Goal: Information Seeking & Learning: Learn about a topic

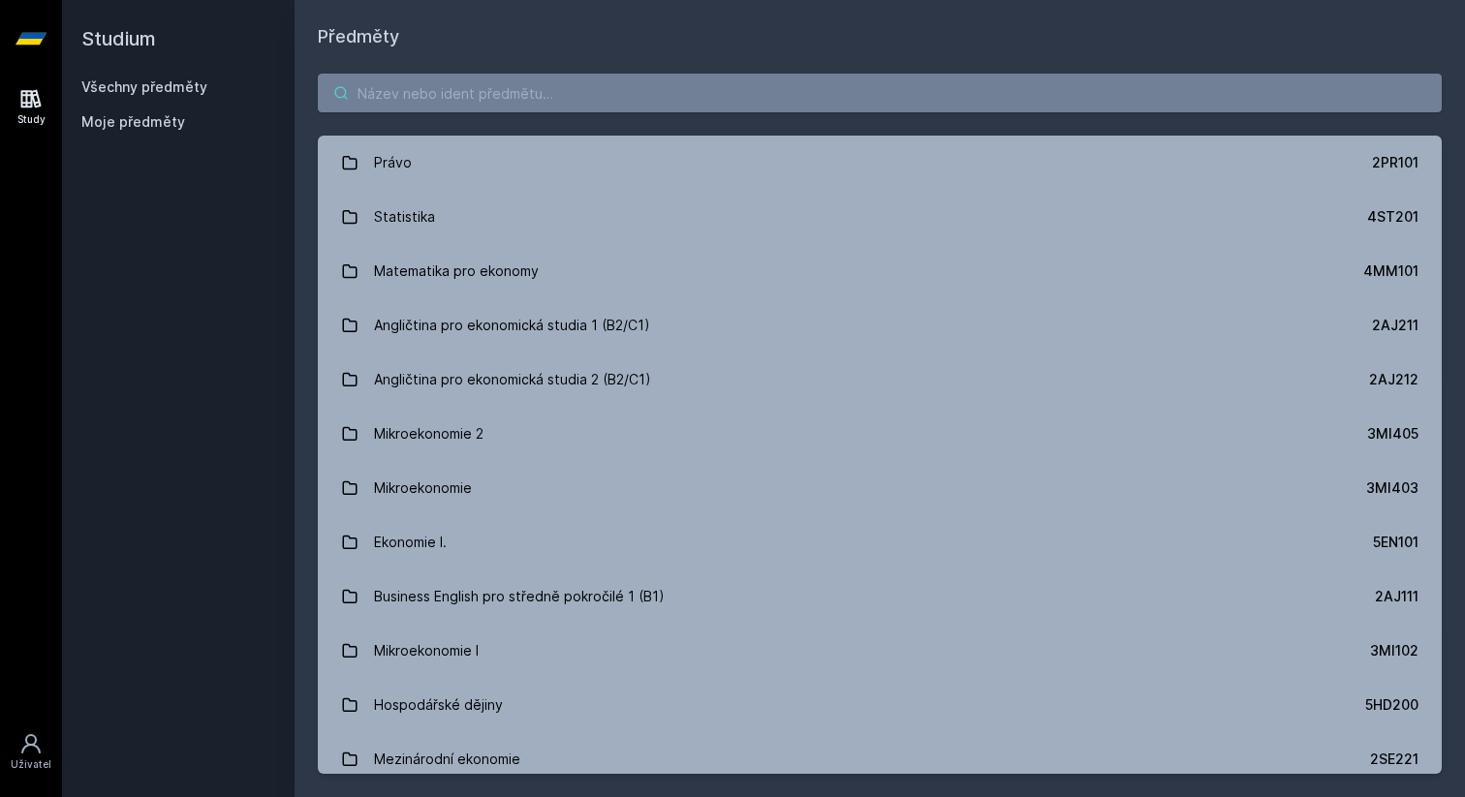
click at [492, 93] on input "search" at bounding box center [880, 93] width 1124 height 39
paste input "3PA523"
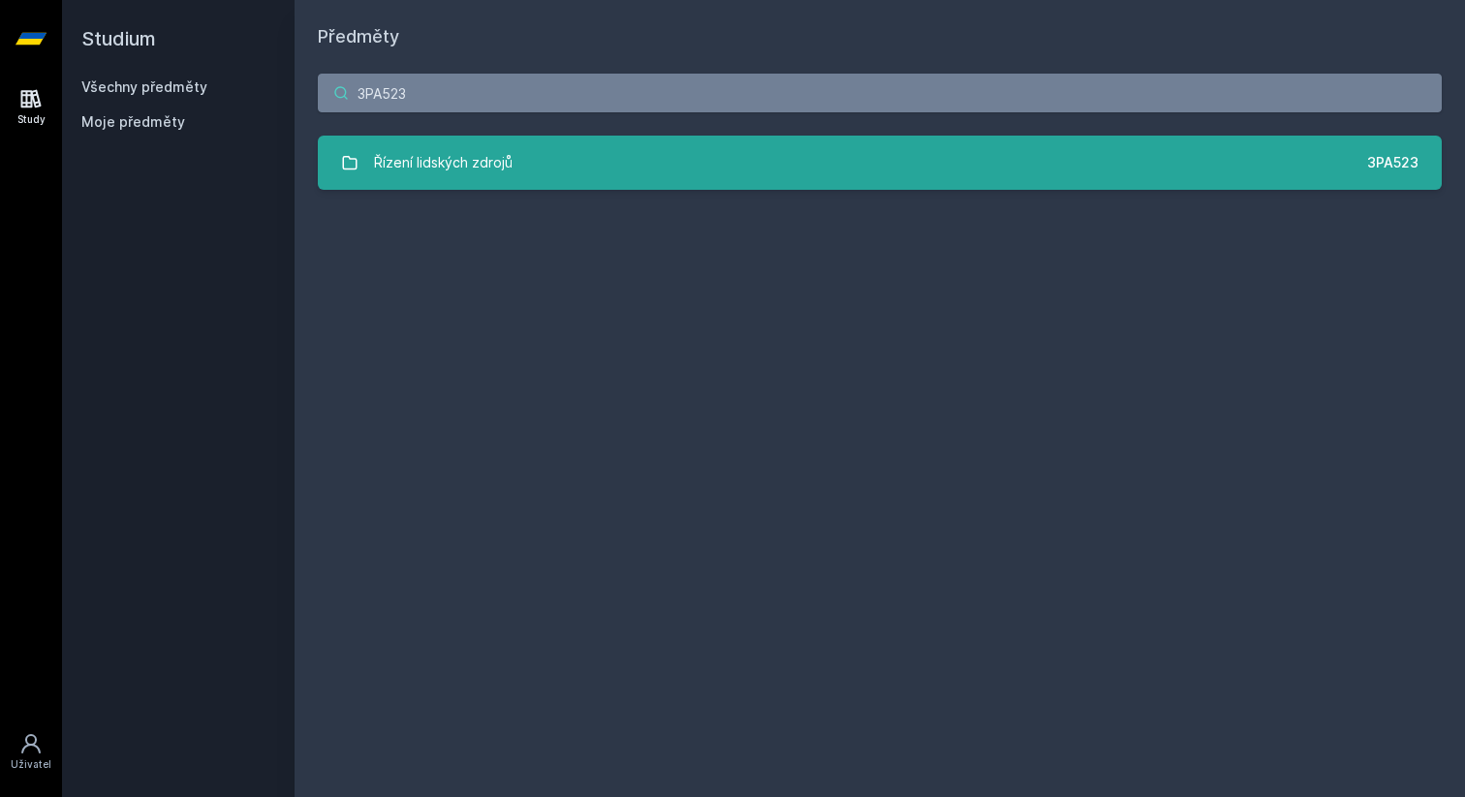
type input "3PA523"
click at [474, 157] on div "Řízení lidských zdrojů" at bounding box center [443, 162] width 139 height 39
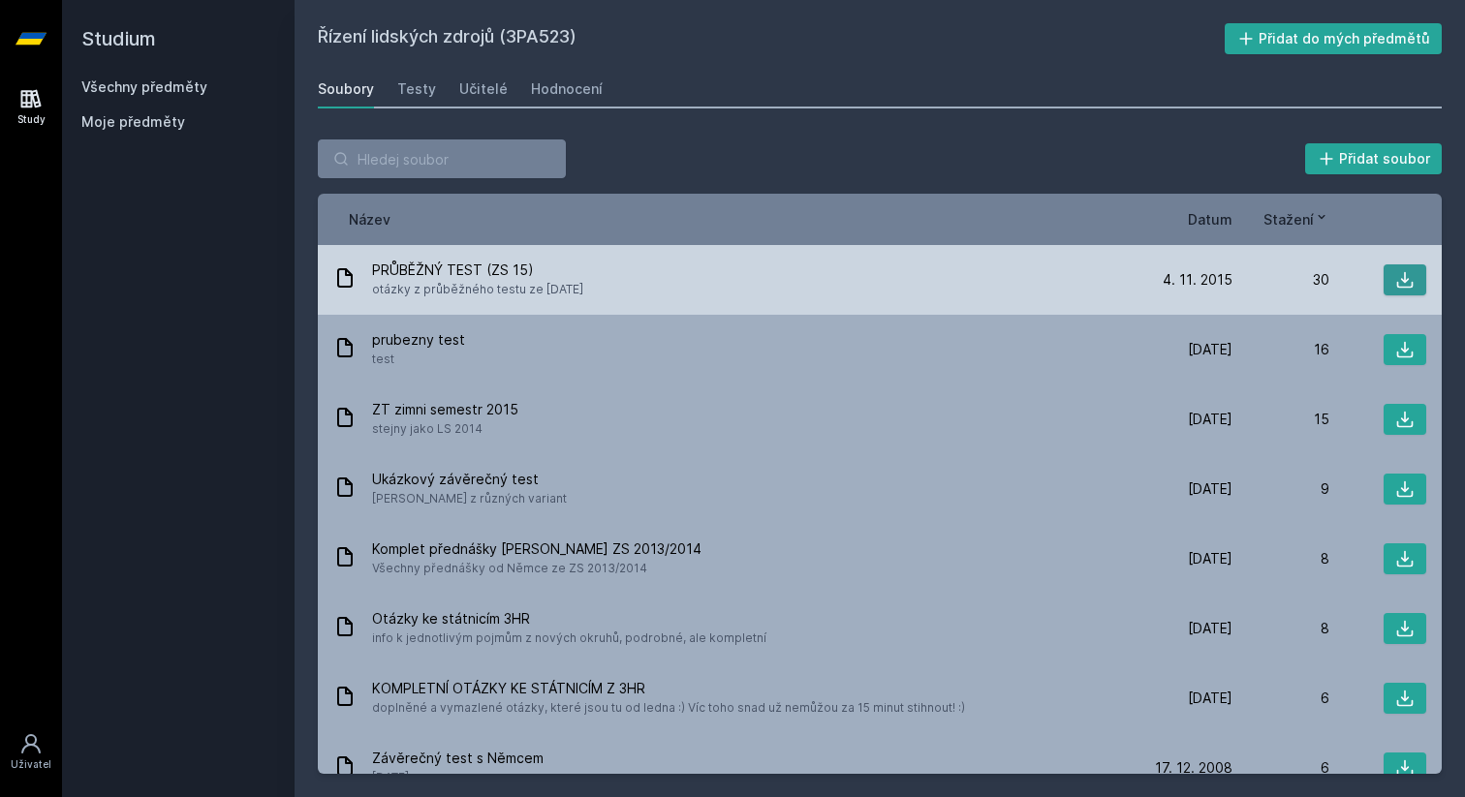
click at [1406, 283] on icon at bounding box center [1404, 279] width 19 height 19
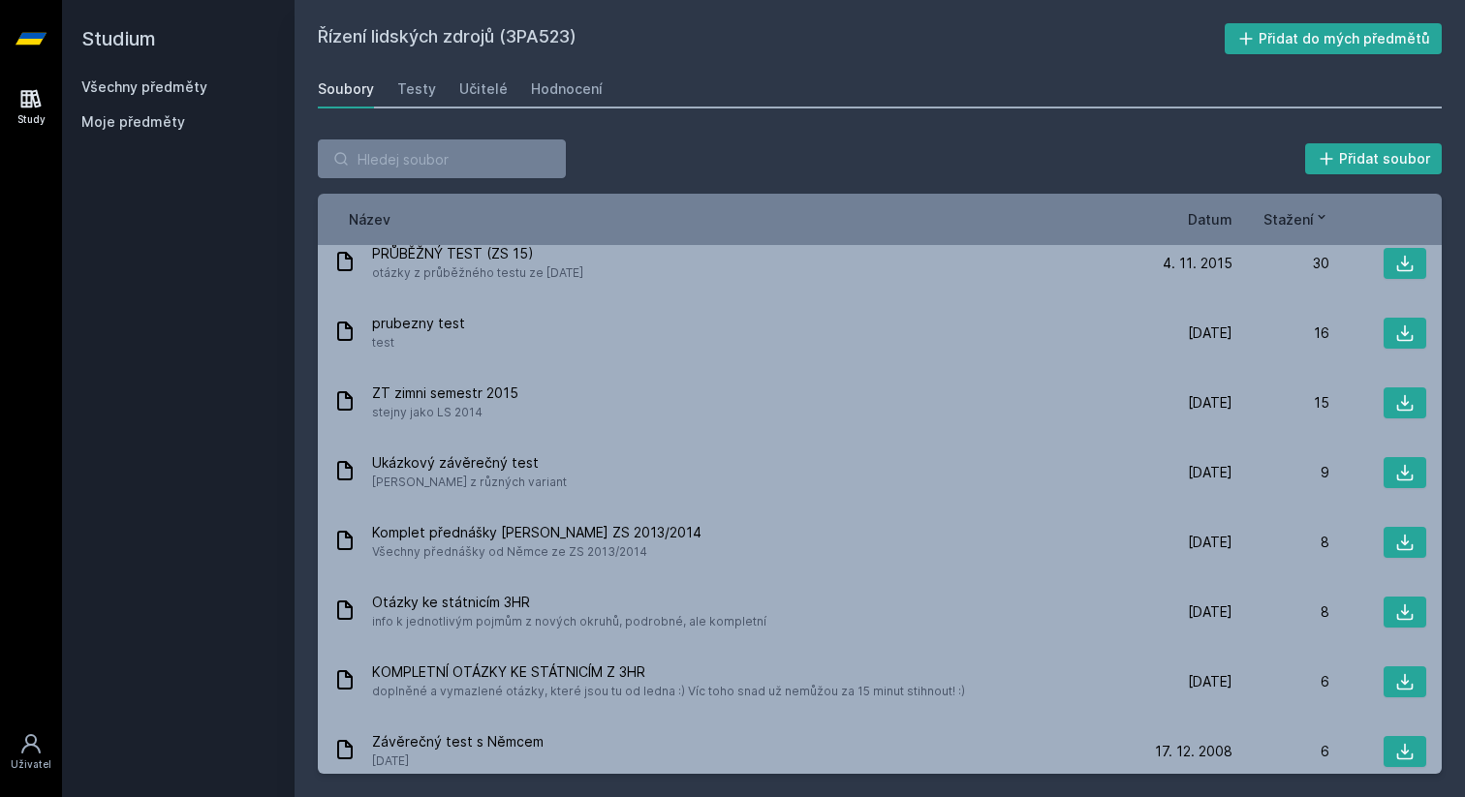
scroll to position [13, 0]
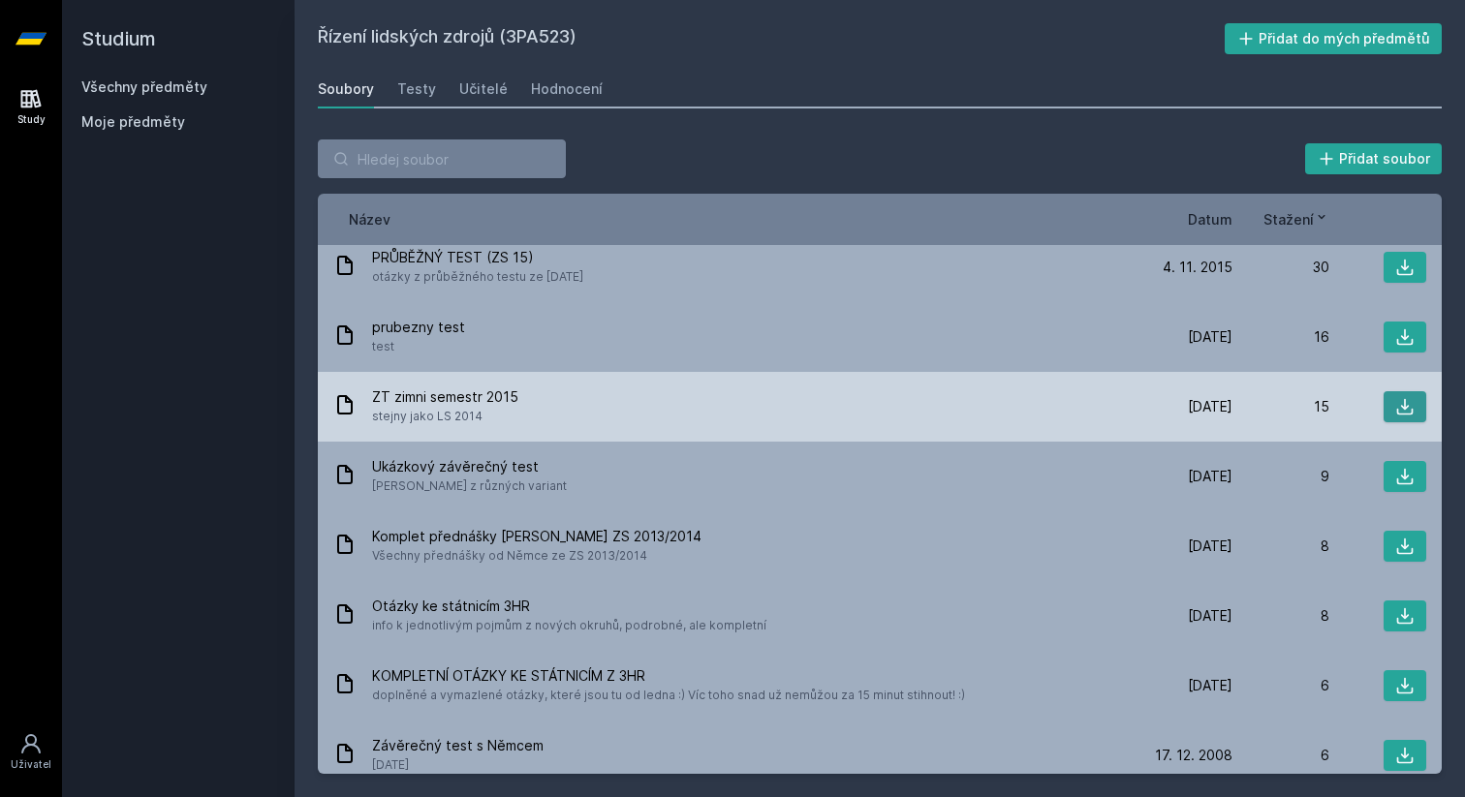
click at [1422, 403] on button at bounding box center [1404, 406] width 43 height 31
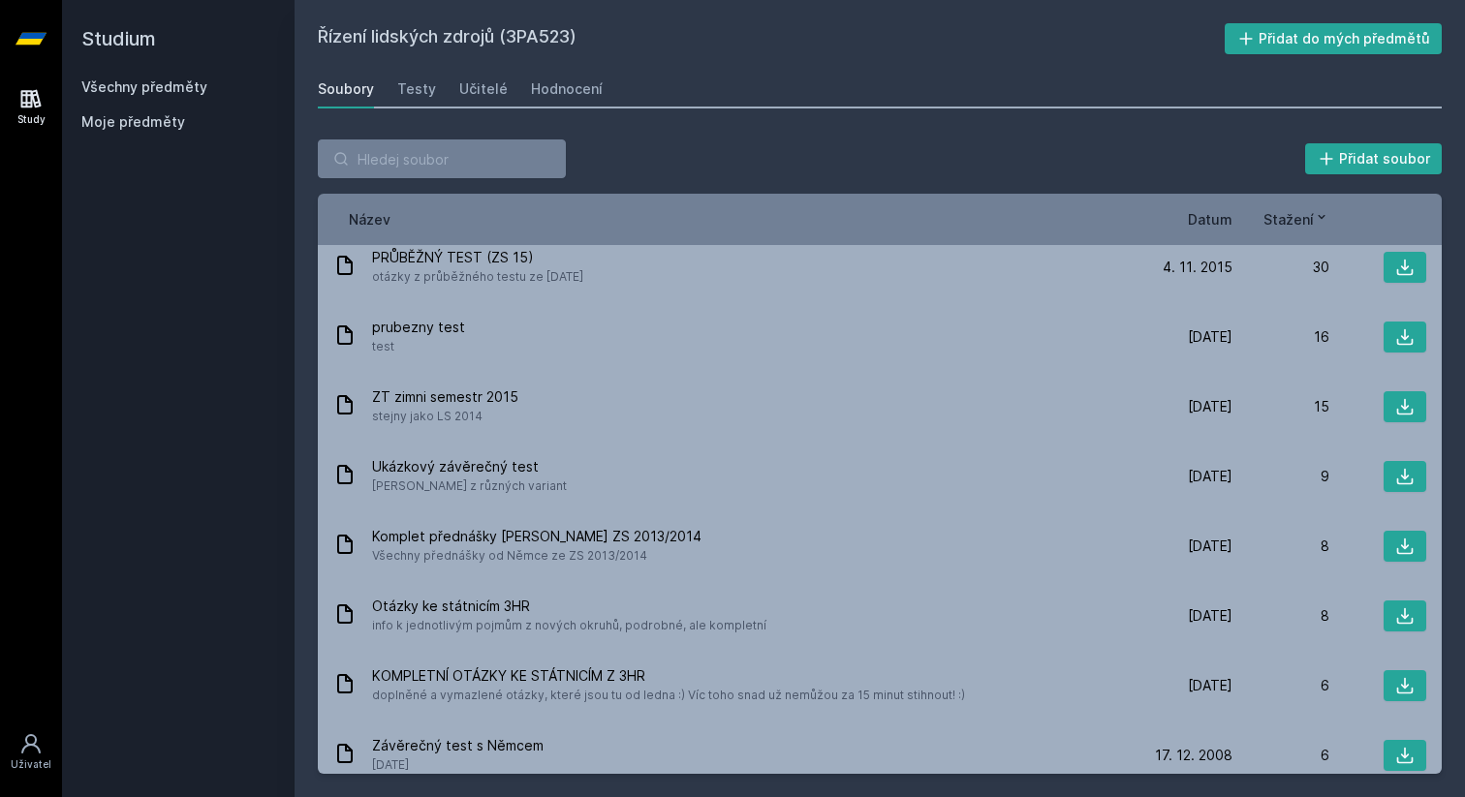
scroll to position [0, 0]
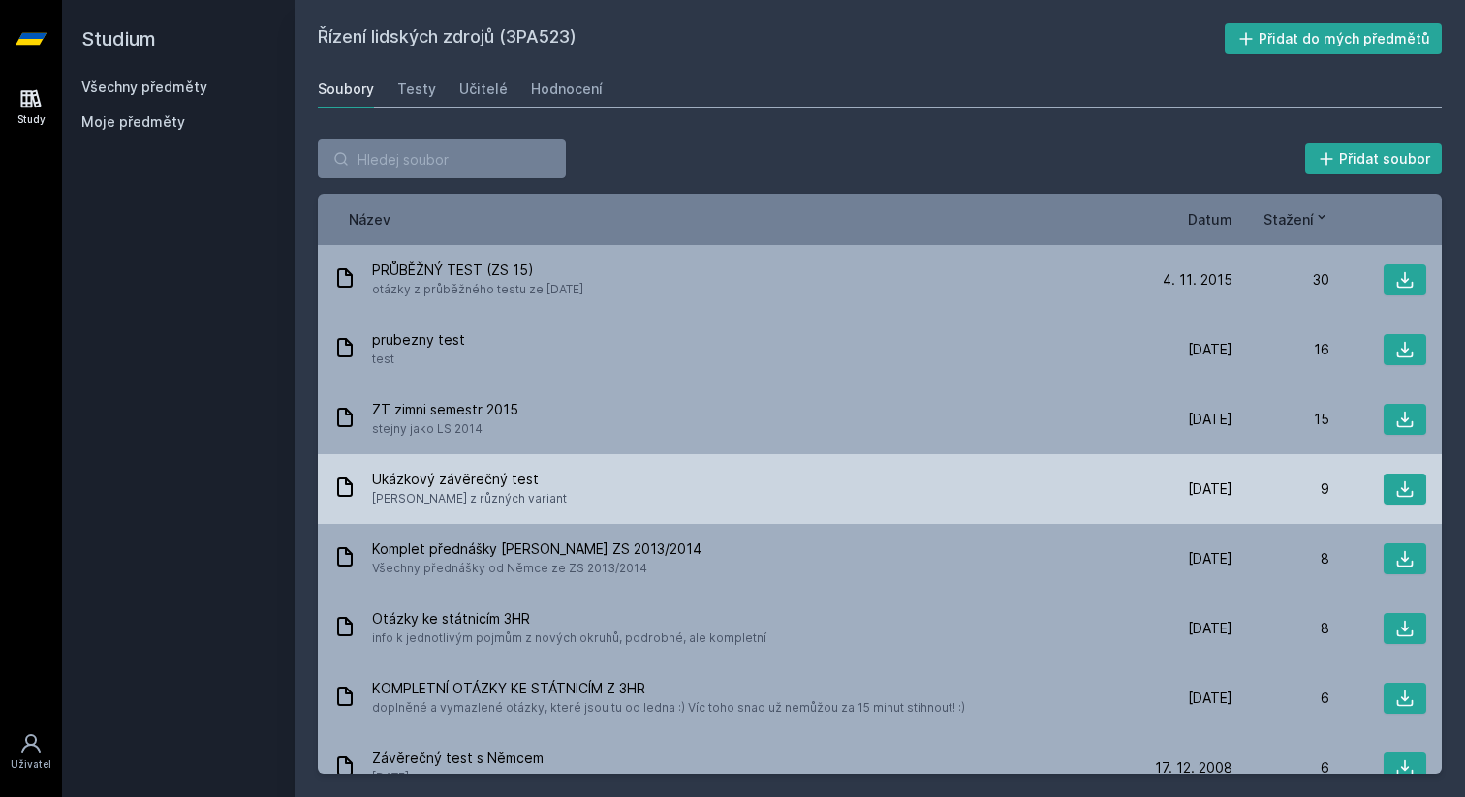
click at [820, 496] on div "Ukázkový závěrečný test [PERSON_NAME] z různých variant" at bounding box center [734, 489] width 802 height 39
